Goal: Task Accomplishment & Management: Complete application form

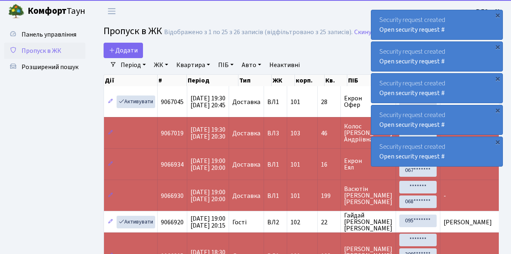
select select "25"
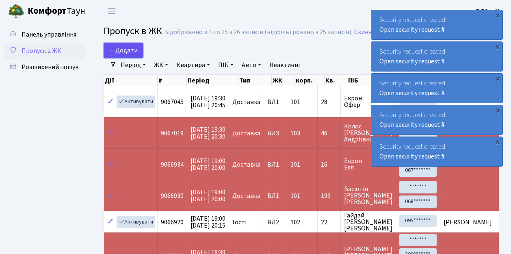
click at [138, 57] on link "Додати" at bounding box center [123, 50] width 39 height 15
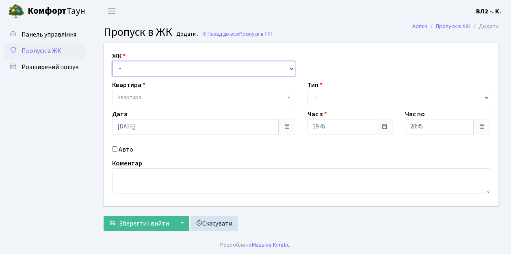
click at [288, 68] on select "- [STREET_ADDRESS][PERSON_NAME]" at bounding box center [203, 68] width 183 height 15
select select "317"
click at [112, 61] on select "- ВЛ1, Ужгородський пров., 4/1 ВЛ2, пр.Голосіївський, 76 ВЛ3, пр.Голосіївський,…" at bounding box center [203, 68] width 183 height 15
select select
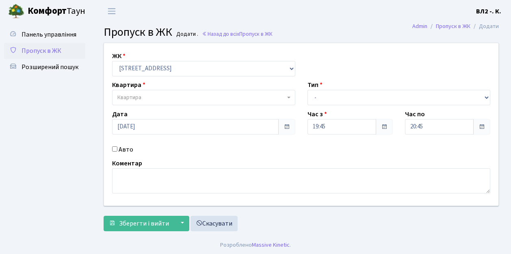
click at [285, 96] on span "Квартира" at bounding box center [203, 97] width 183 height 15
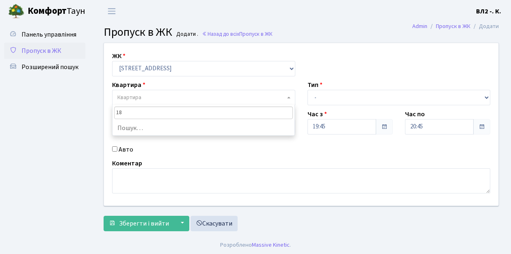
type input "188"
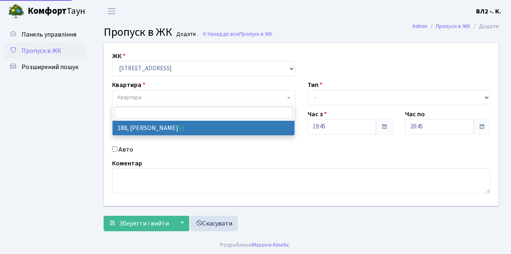
select select "40000"
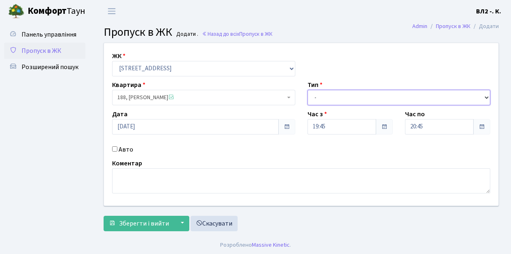
click at [486, 95] on select "- Доставка Таксі Гості Сервіс" at bounding box center [398, 97] width 183 height 15
select select "1"
click at [307, 90] on select "- Доставка Таксі Гості Сервіс" at bounding box center [398, 97] width 183 height 15
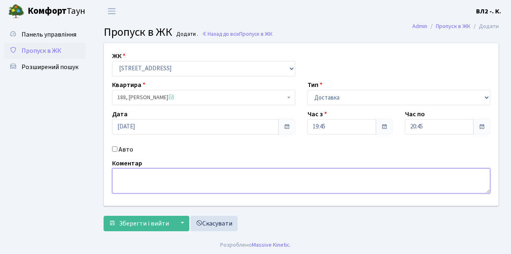
click at [121, 177] on textarea at bounding box center [301, 180] width 378 height 25
type textarea "Glovo 19-48"
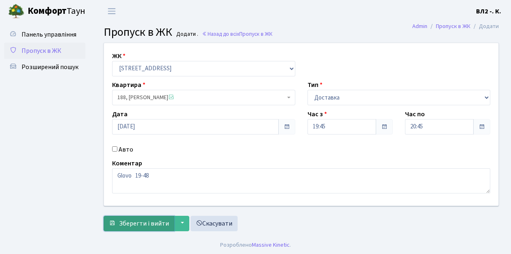
click at [122, 227] on button "Зберегти і вийти" at bounding box center [139, 223] width 71 height 15
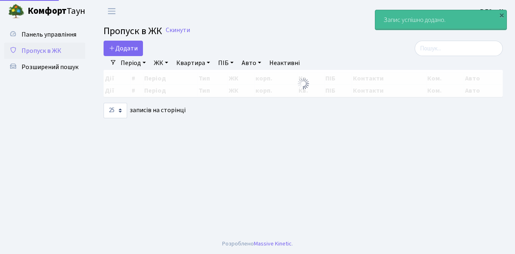
select select "25"
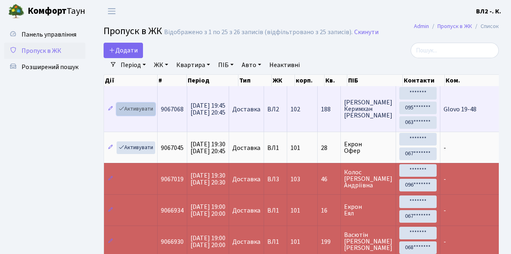
click at [149, 114] on link "Активувати" at bounding box center [136, 109] width 39 height 13
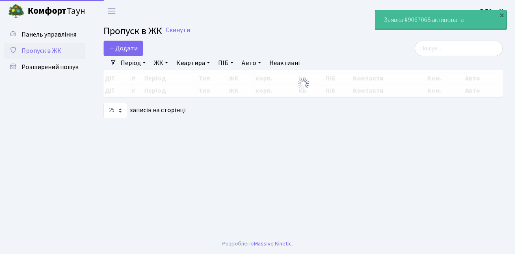
select select "25"
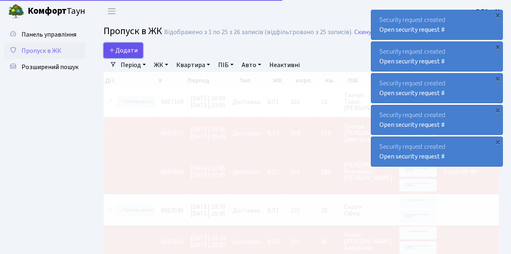
click at [138, 55] on link "Додати" at bounding box center [123, 50] width 39 height 15
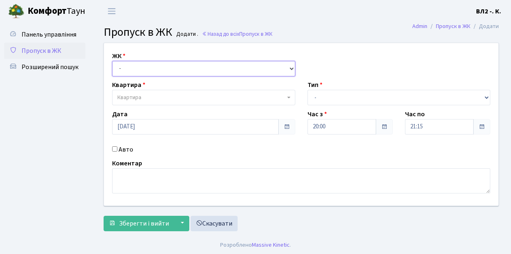
click at [289, 66] on select "- [STREET_ADDRESS][PERSON_NAME]" at bounding box center [203, 68] width 183 height 15
select select "317"
click at [112, 61] on select "- [STREET_ADDRESS][PERSON_NAME]" at bounding box center [203, 68] width 183 height 15
select select
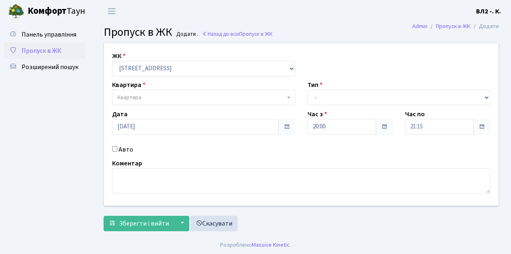
click at [287, 95] on span "Квартира" at bounding box center [203, 97] width 183 height 15
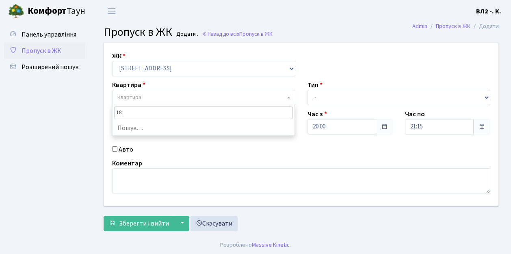
type input "188"
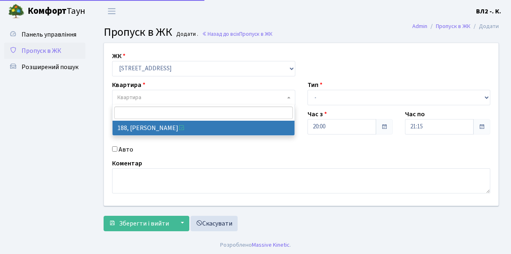
select select "40000"
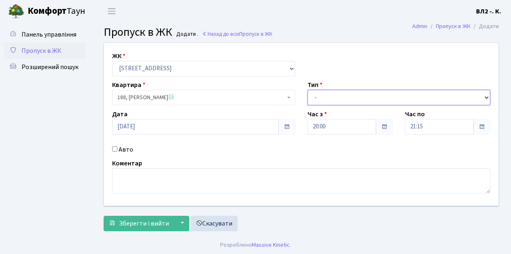
drag, startPoint x: 486, startPoint y: 97, endPoint x: 481, endPoint y: 97, distance: 4.9
click at [486, 97] on select "- Доставка Таксі Гості Сервіс" at bounding box center [398, 97] width 183 height 15
select select "1"
click at [307, 90] on select "- Доставка Таксі Гості Сервіс" at bounding box center [398, 97] width 183 height 15
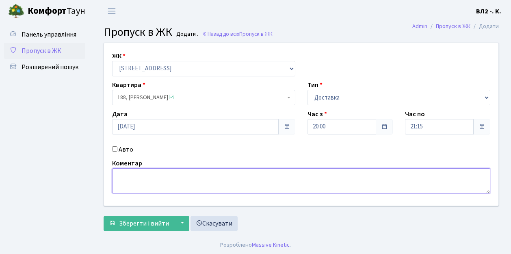
click at [114, 173] on textarea at bounding box center [301, 180] width 378 height 25
type textarea "Glovo 20-11"
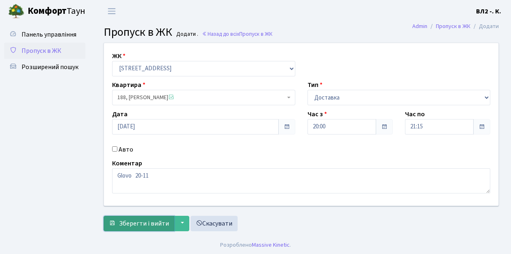
click at [134, 228] on button "Зберегти і вийти" at bounding box center [139, 223] width 71 height 15
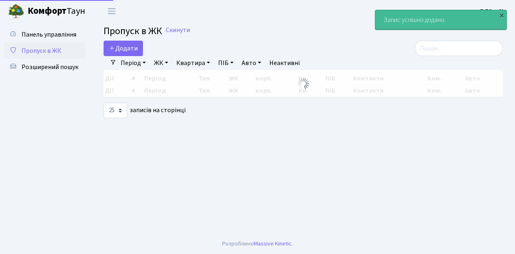
select select "25"
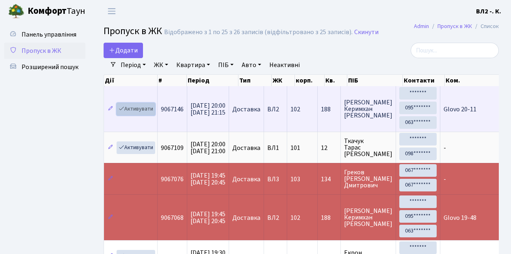
click at [153, 114] on link "Активувати" at bounding box center [136, 109] width 39 height 13
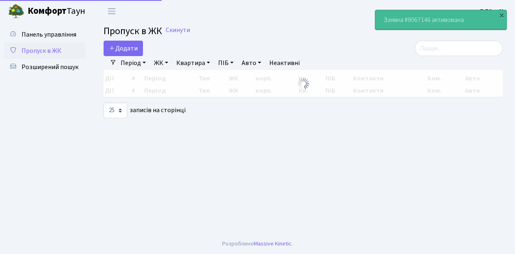
select select "25"
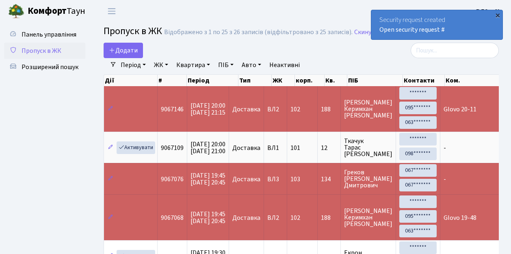
click at [498, 15] on div "×" at bounding box center [497, 15] width 8 height 8
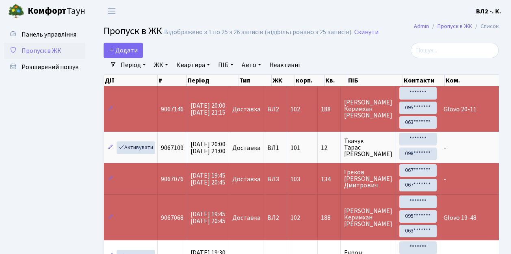
click at [382, 50] on div at bounding box center [436, 50] width 123 height 15
